Goal: Information Seeking & Learning: Learn about a topic

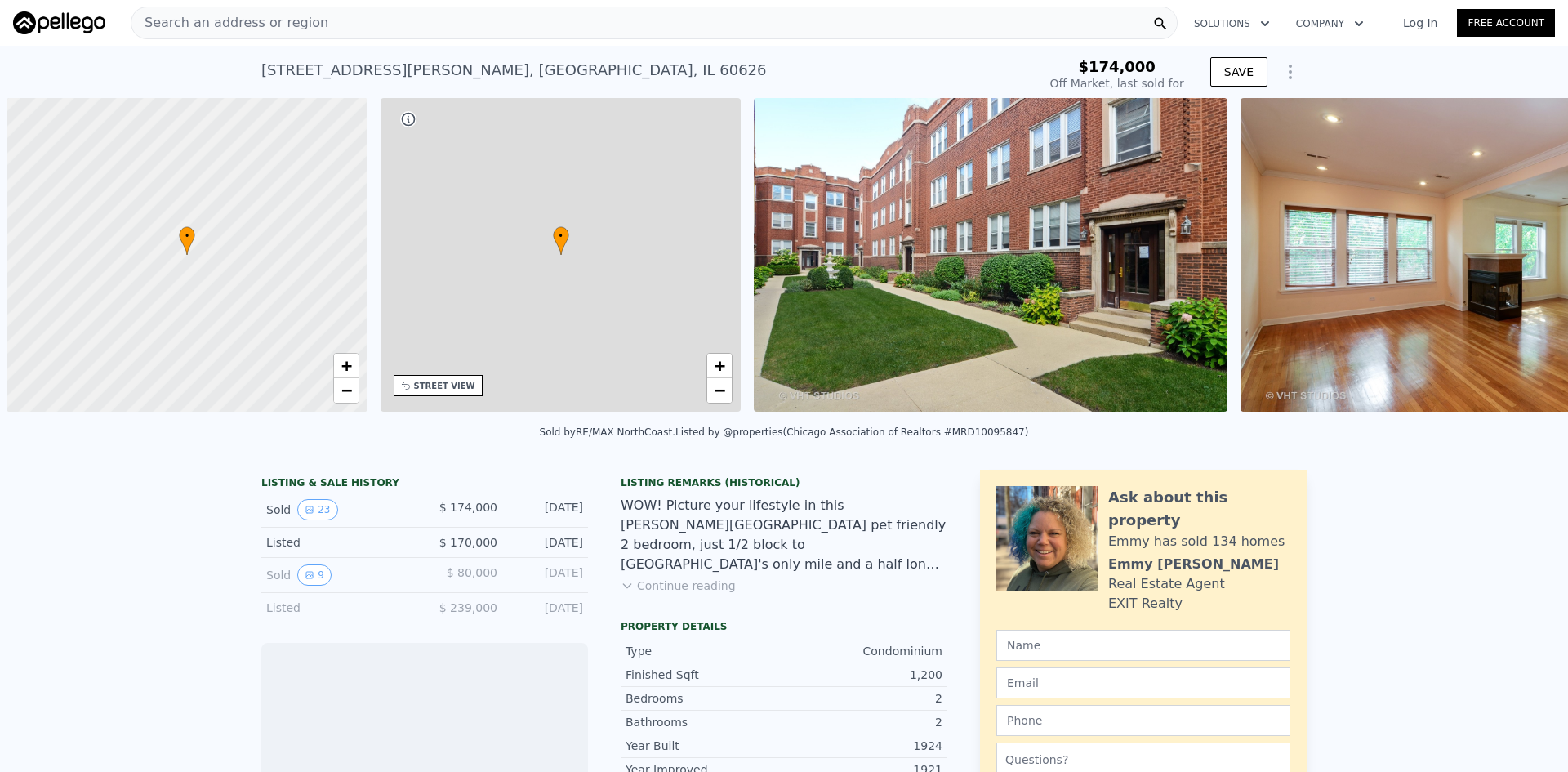
scroll to position [0, 7]
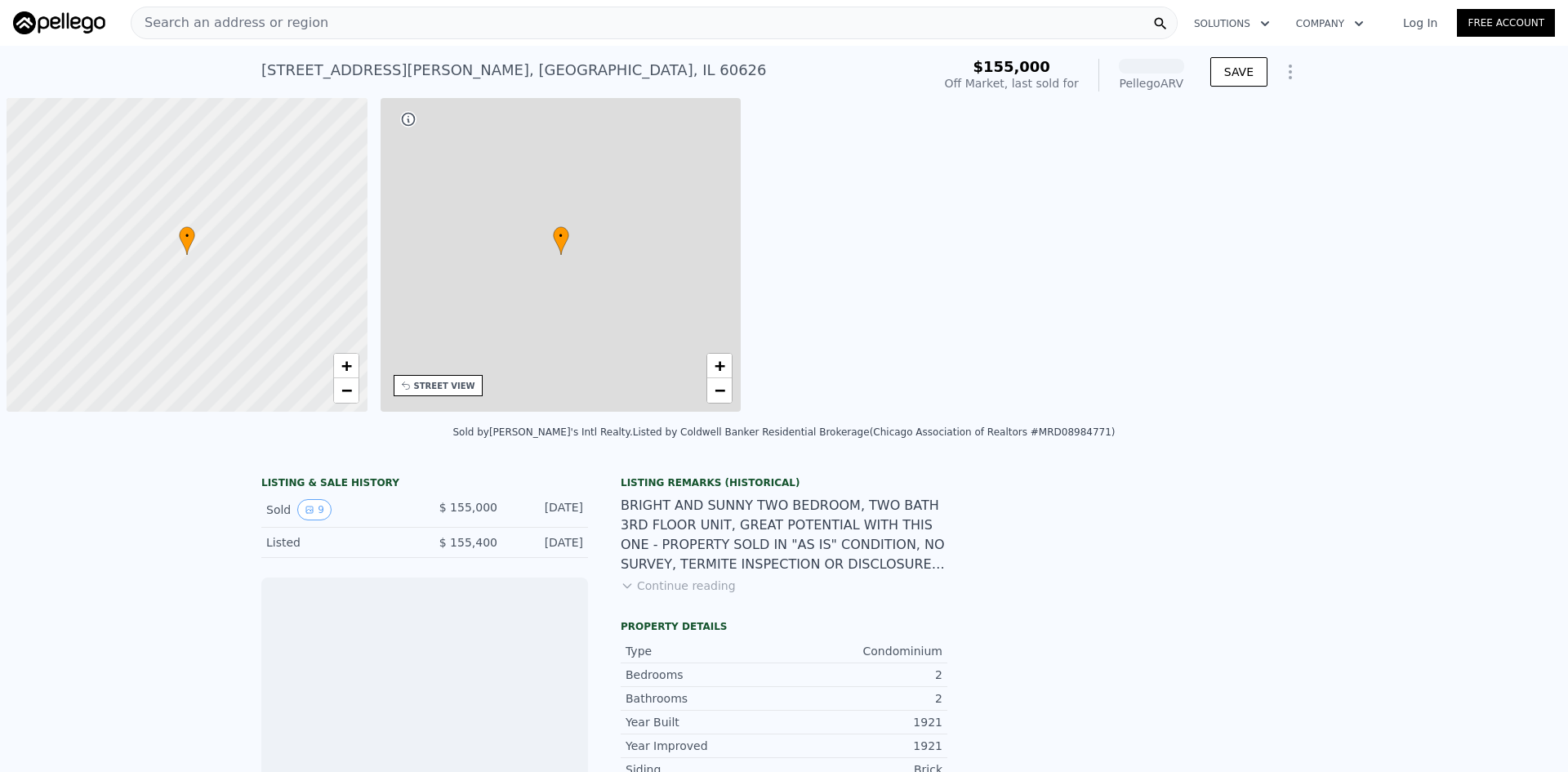
scroll to position [0, 7]
